Goal: Use online tool/utility

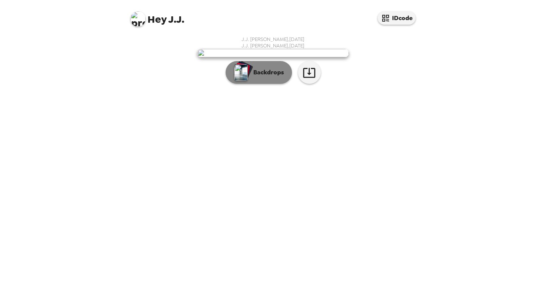
click at [262, 84] on button "Backdrops" at bounding box center [259, 72] width 66 height 23
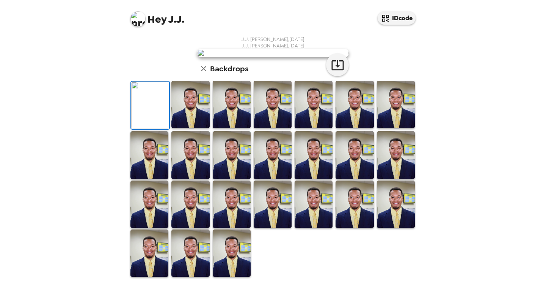
scroll to position [163, 0]
click at [224, 228] on img at bounding box center [232, 204] width 38 height 47
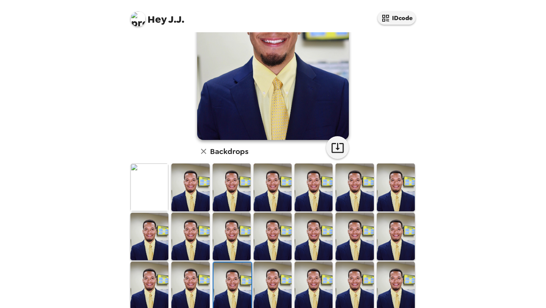
scroll to position [98, 0]
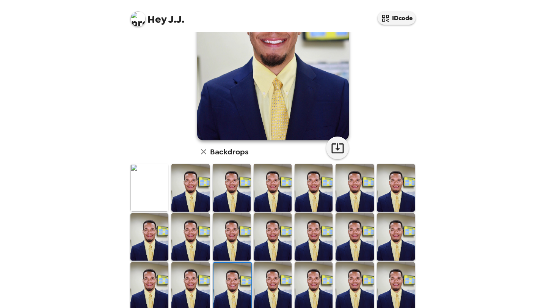
click at [217, 198] on img at bounding box center [232, 187] width 38 height 47
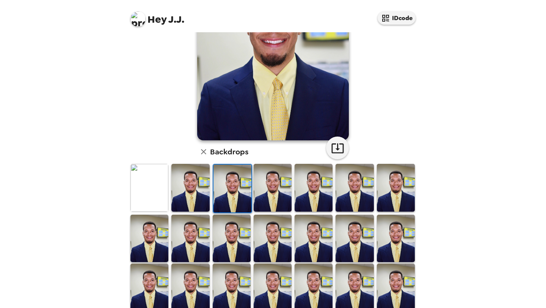
click at [228, 246] on img at bounding box center [232, 238] width 38 height 47
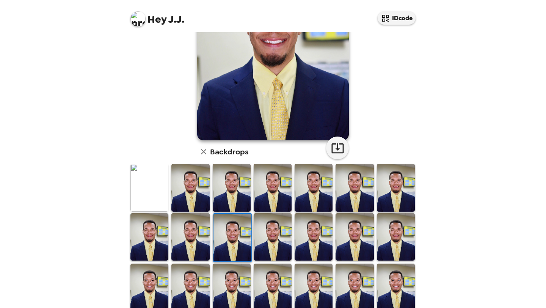
click at [239, 195] on img at bounding box center [232, 187] width 38 height 47
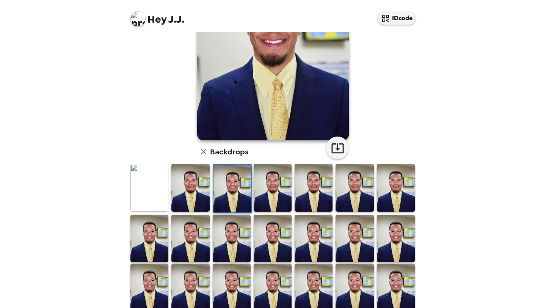
click at [138, 169] on img at bounding box center [149, 187] width 38 height 47
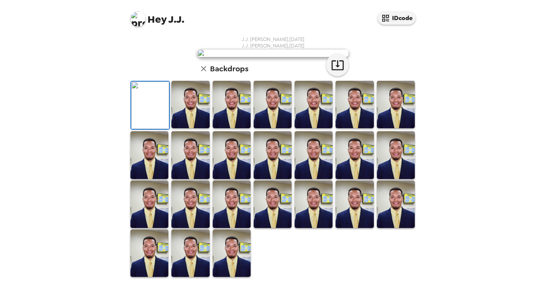
scroll to position [4, 0]
click at [339, 72] on icon "button" at bounding box center [337, 64] width 13 height 13
